Goal: Browse casually

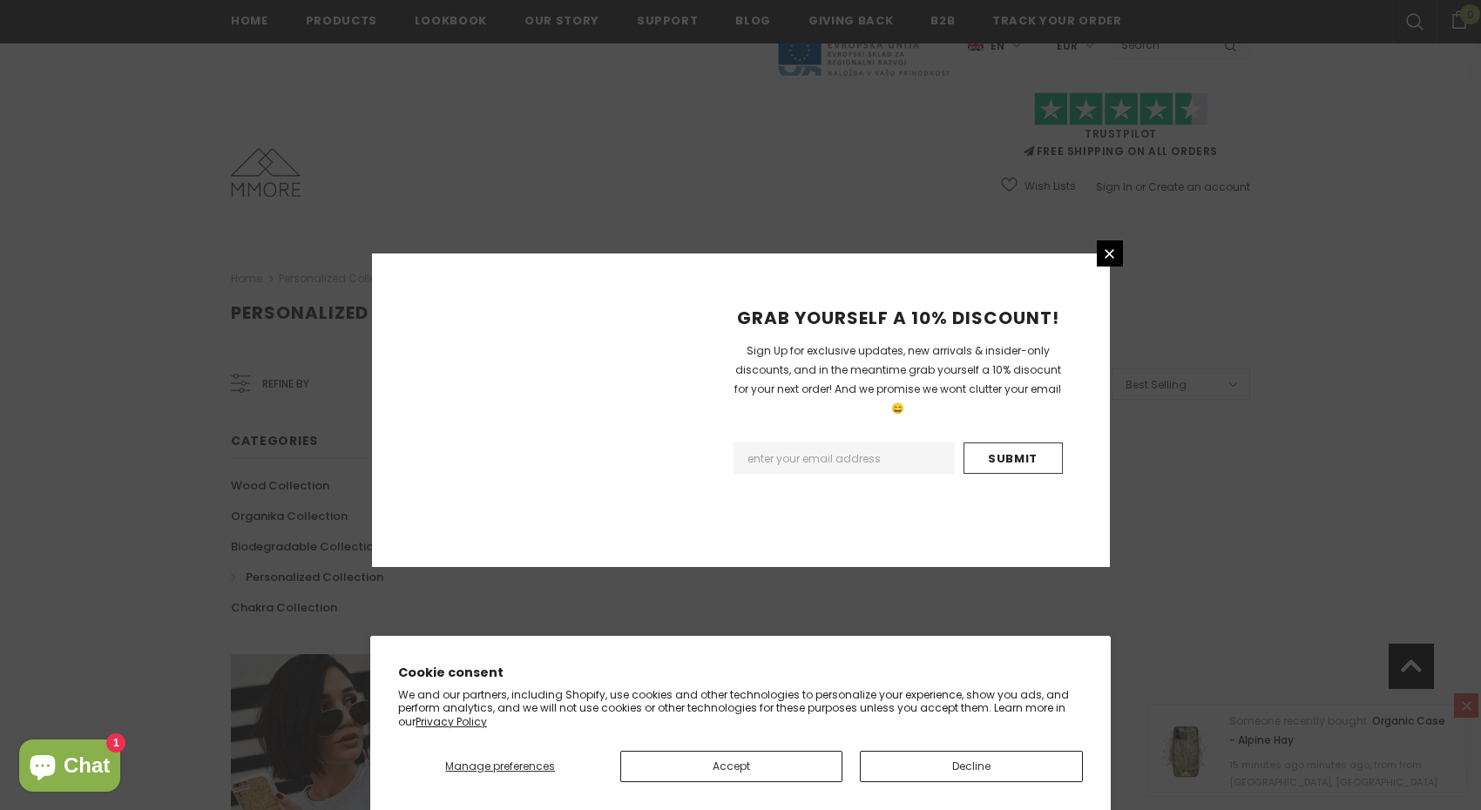
scroll to position [975, 0]
